Goal: Transaction & Acquisition: Download file/media

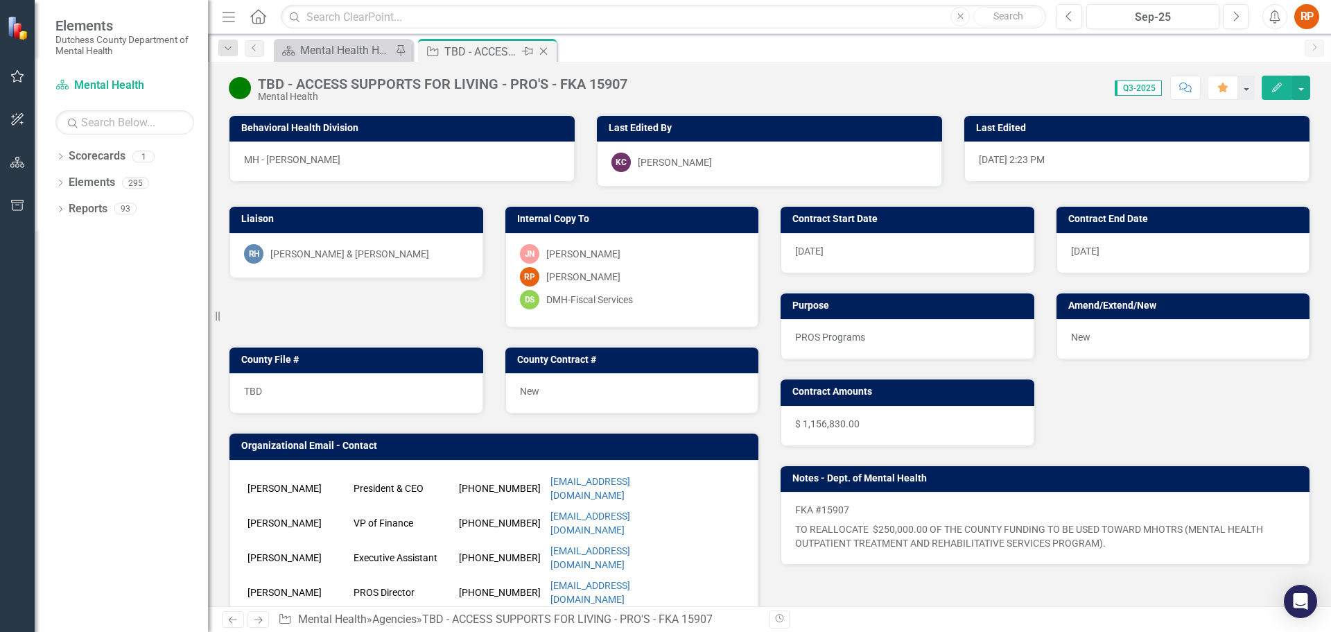
click at [542, 47] on icon "Close" at bounding box center [544, 51] width 14 height 11
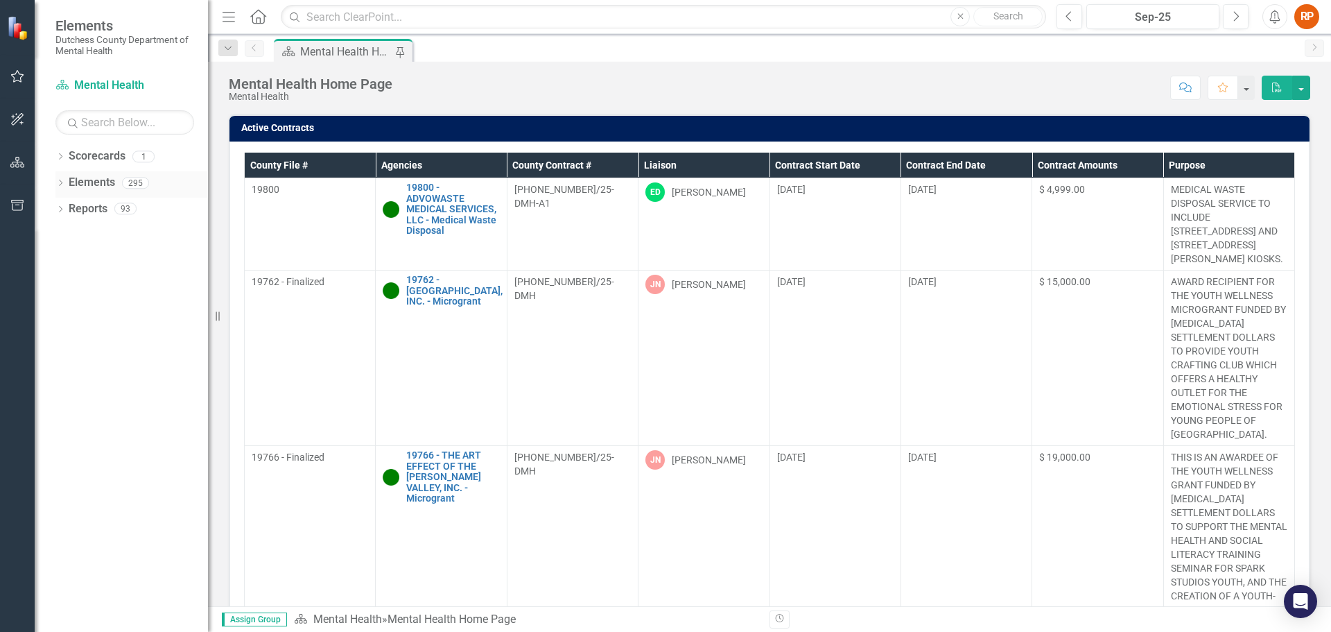
click at [63, 183] on icon "Dropdown" at bounding box center [60, 184] width 10 height 8
click at [62, 284] on div "Dropdown" at bounding box center [60, 290] width 10 height 12
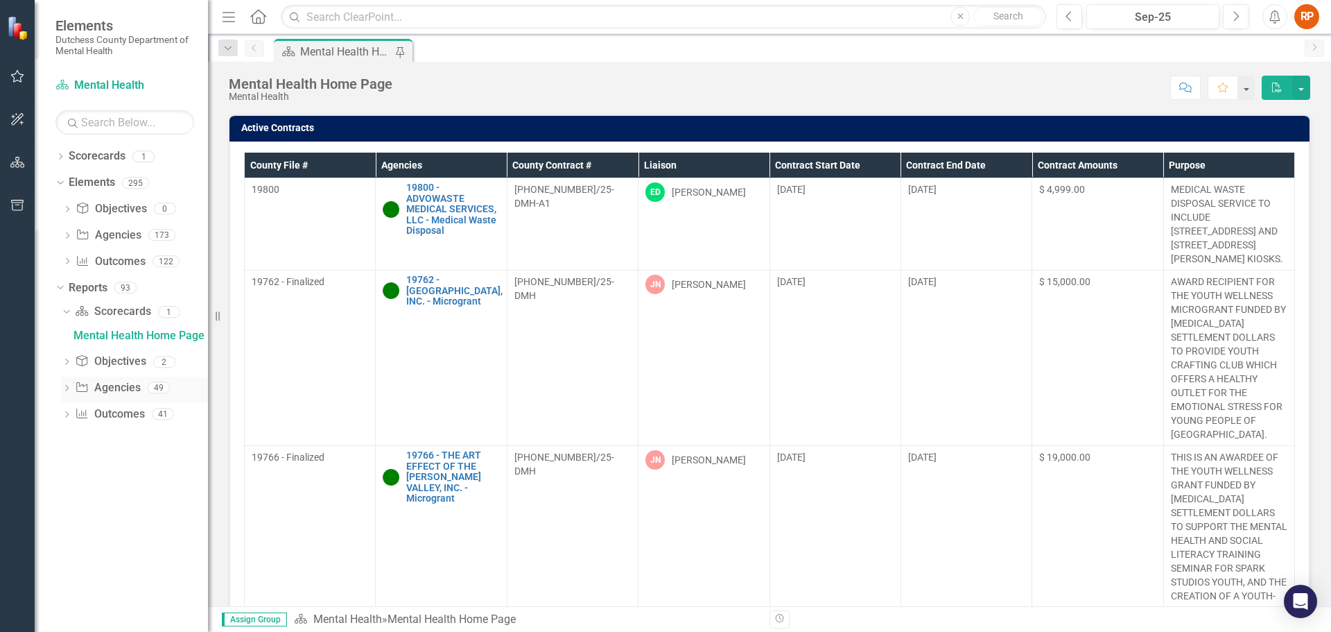
click at [68, 386] on icon "Dropdown" at bounding box center [67, 389] width 10 height 8
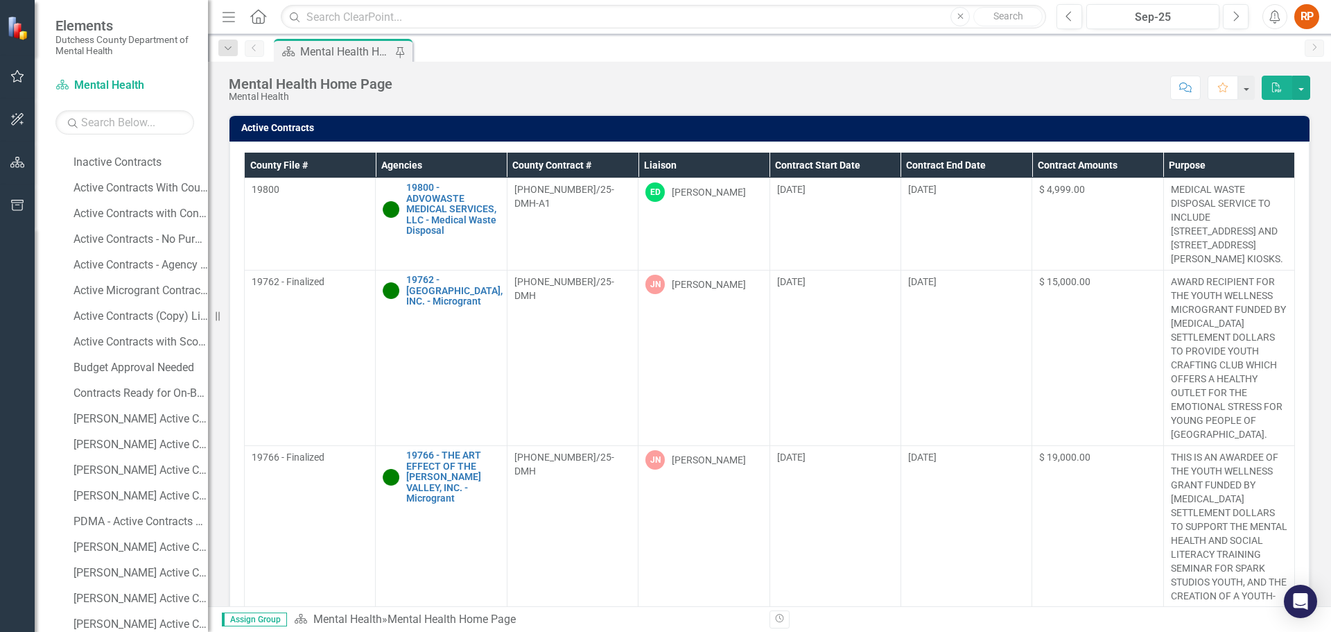
scroll to position [555, 0]
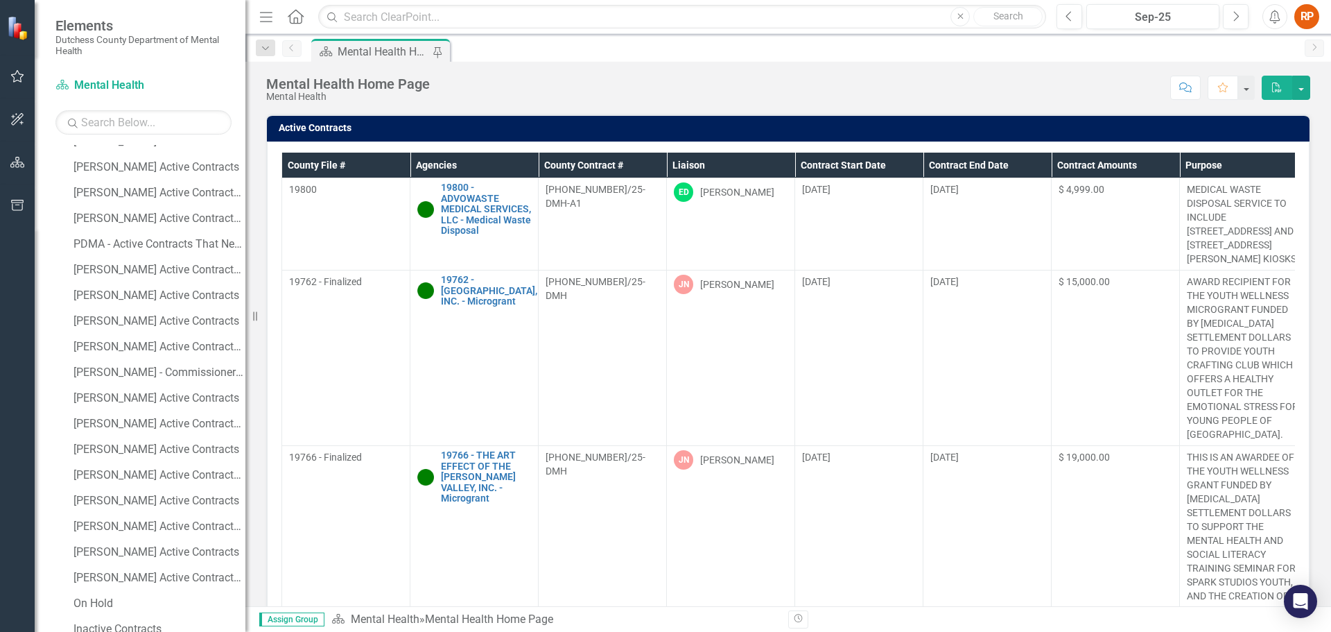
drag, startPoint x: 210, startPoint y: 513, endPoint x: 245, endPoint y: 513, distance: 35.4
click at [245, 513] on div "Resize" at bounding box center [250, 316] width 11 height 632
click at [135, 500] on div "[PERSON_NAME] Active Contracts" at bounding box center [159, 500] width 172 height 12
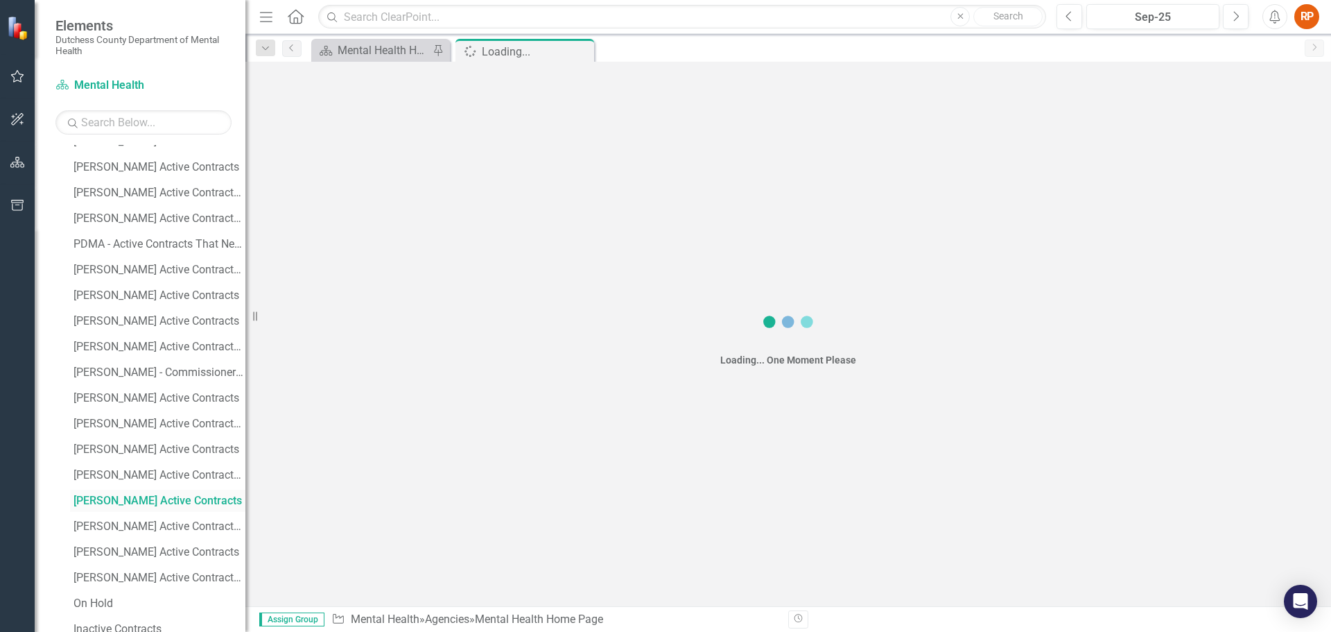
scroll to position [435, 0]
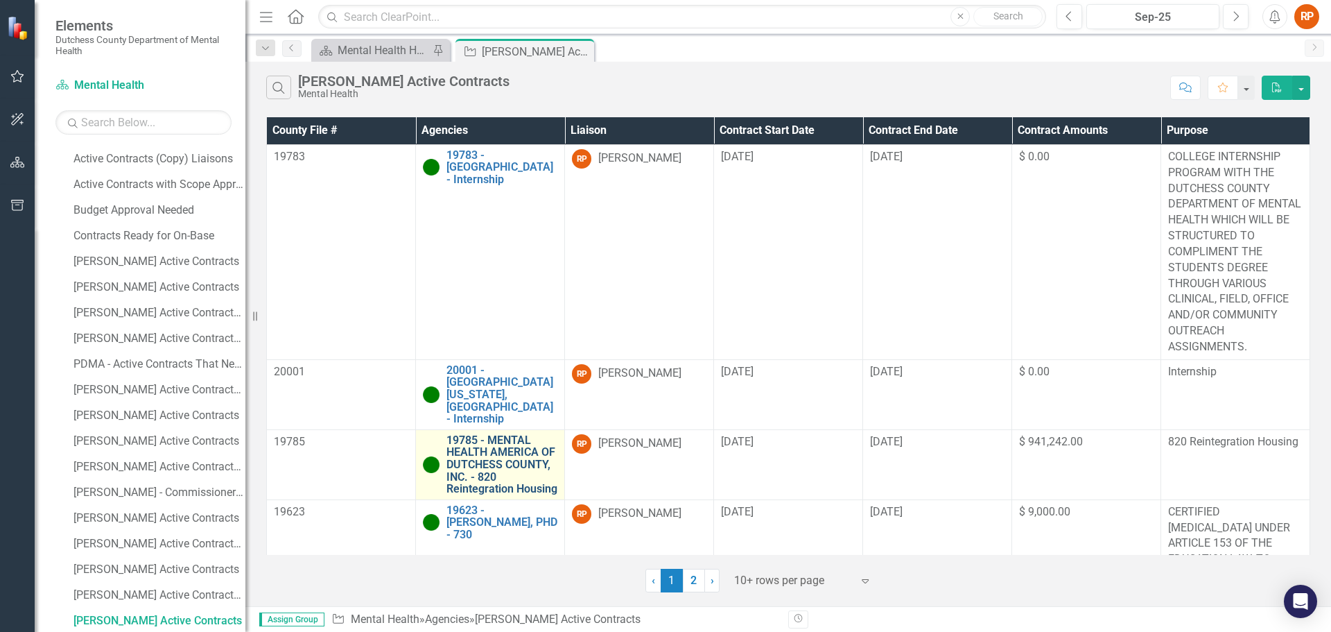
click at [481, 459] on link "19785 - MENTAL HEALTH AMERICA OF DUTCHESS COUNTY, INC. - 820 Reintegration Hous…" at bounding box center [502, 464] width 111 height 61
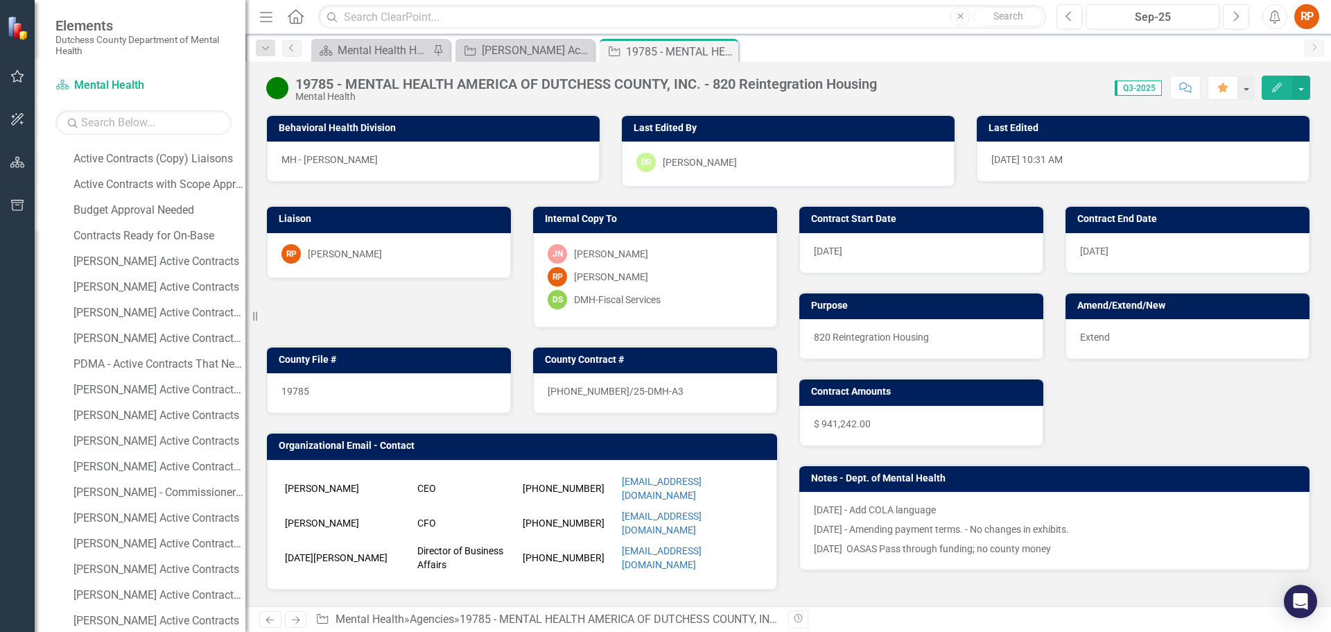
click at [1019, 71] on div "19785 - MENTAL HEALTH AMERICA OF DUTCHESS COUNTY, INC. - 820 Reintegration Hous…" at bounding box center [788, 83] width 1086 height 42
click at [821, 32] on div "Menu Home Search Close Search Previous Sep-25 Next Alerts RP User Edit Profile …" at bounding box center [788, 17] width 1086 height 34
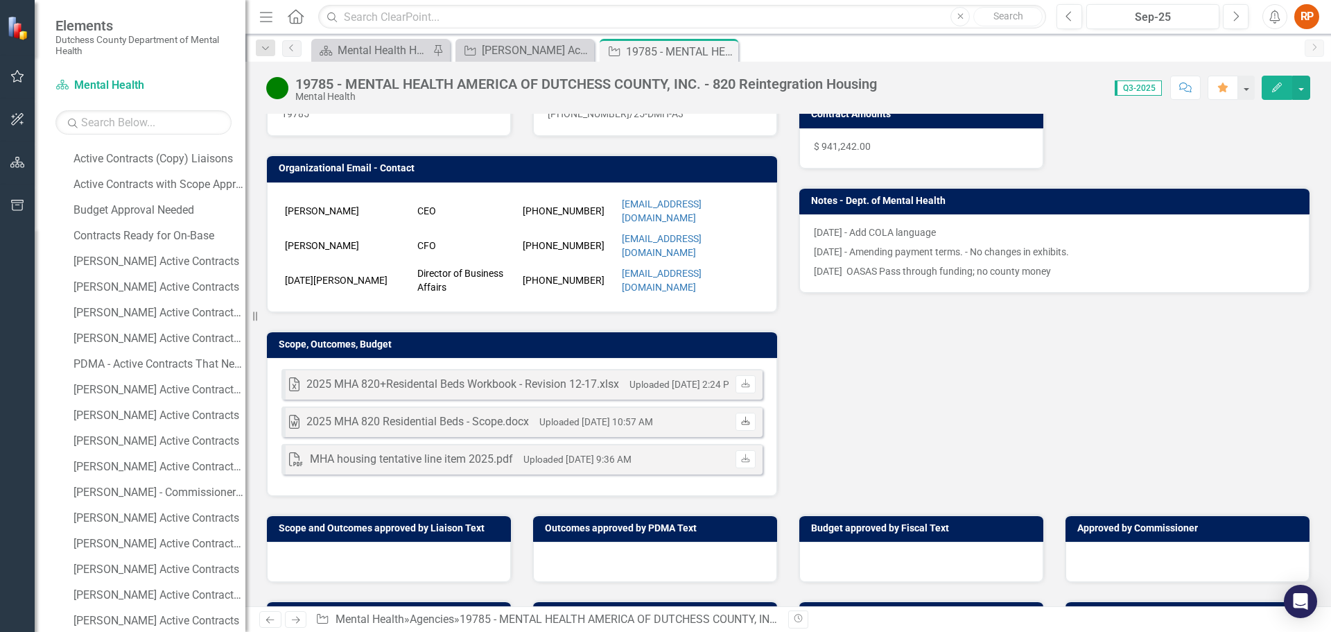
click at [740, 417] on icon "Download" at bounding box center [745, 421] width 10 height 8
click at [423, 414] on div "2025 MHA 820 Residential Beds - Scope.docx" at bounding box center [417, 422] width 223 height 16
click at [736, 413] on link "Download" at bounding box center [746, 422] width 20 height 18
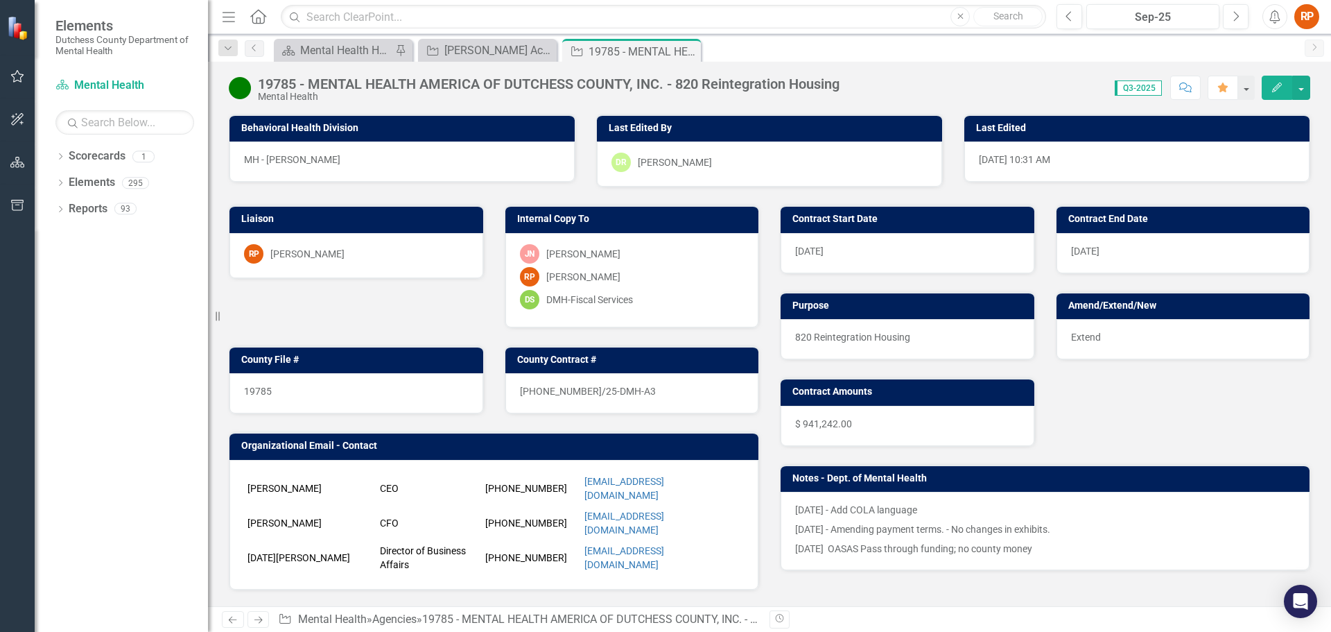
scroll to position [277, 0]
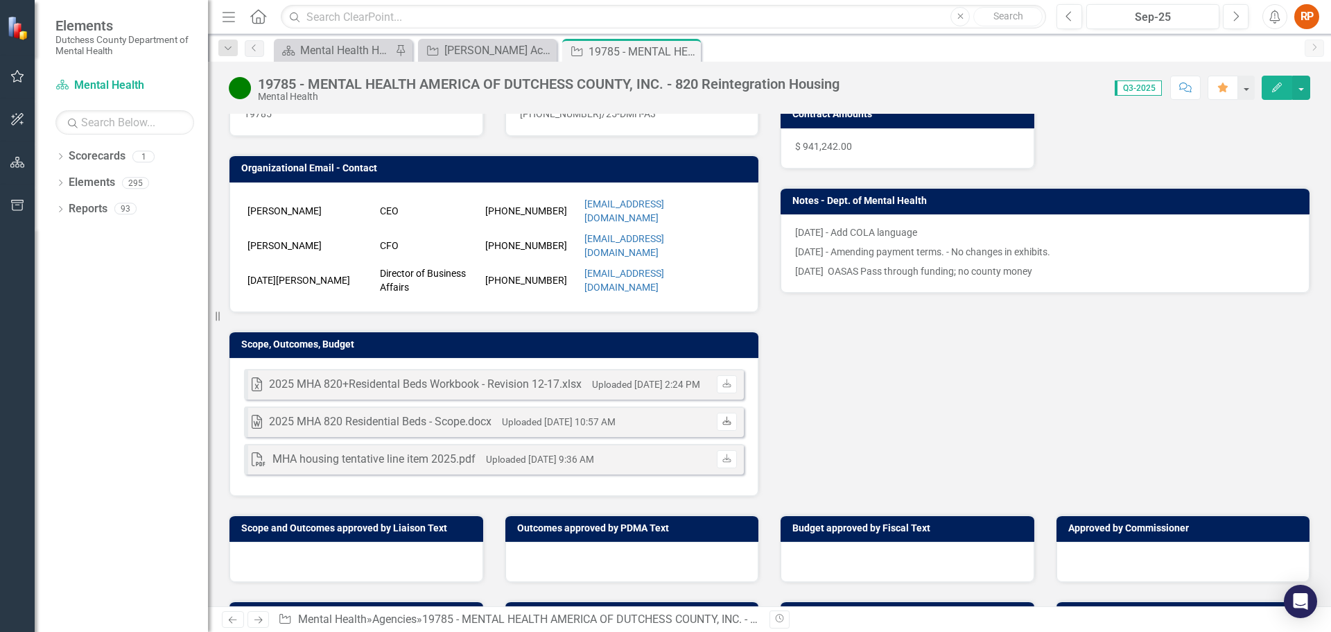
click at [723, 417] on icon "Download" at bounding box center [727, 421] width 10 height 8
click at [722, 416] on icon at bounding box center [726, 420] width 8 height 8
